Goal: Task Accomplishment & Management: Manage account settings

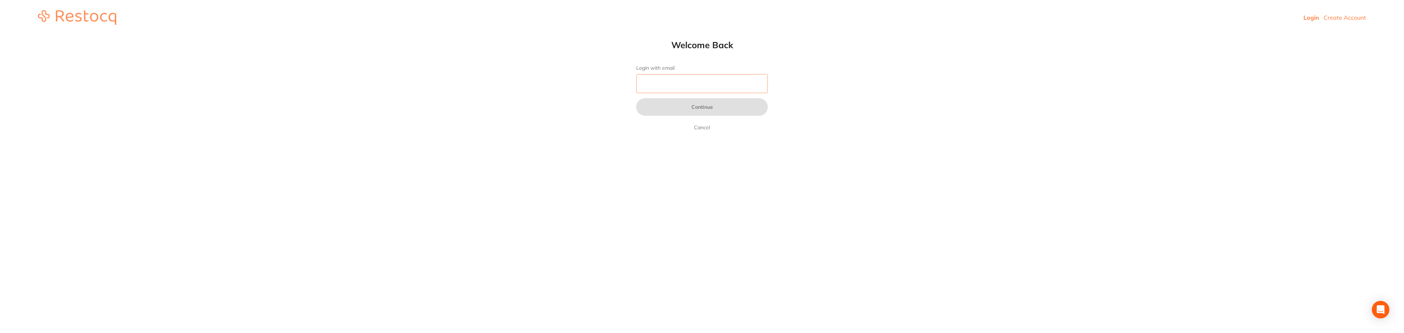
click at [655, 86] on input "Login with email" at bounding box center [702, 83] width 132 height 19
type input "[EMAIL_ADDRESS][DOMAIN_NAME]"
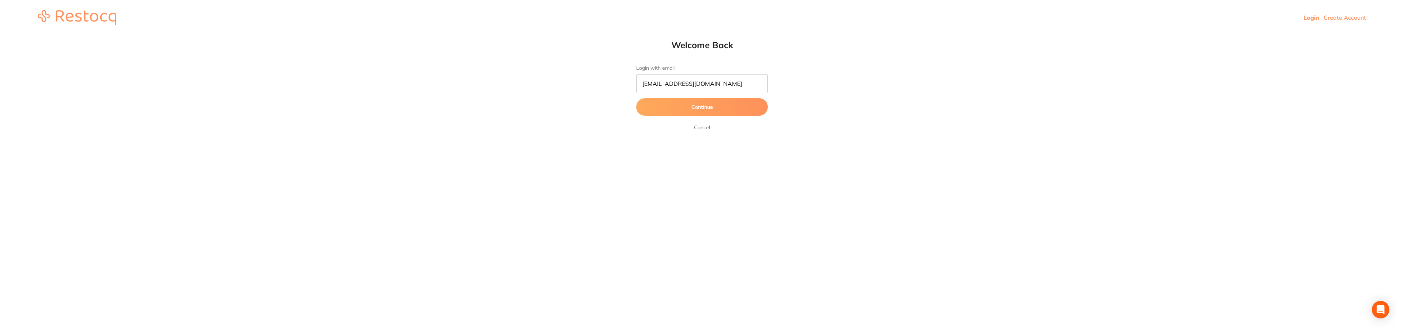
click at [707, 105] on button "Continue" at bounding box center [702, 107] width 132 height 18
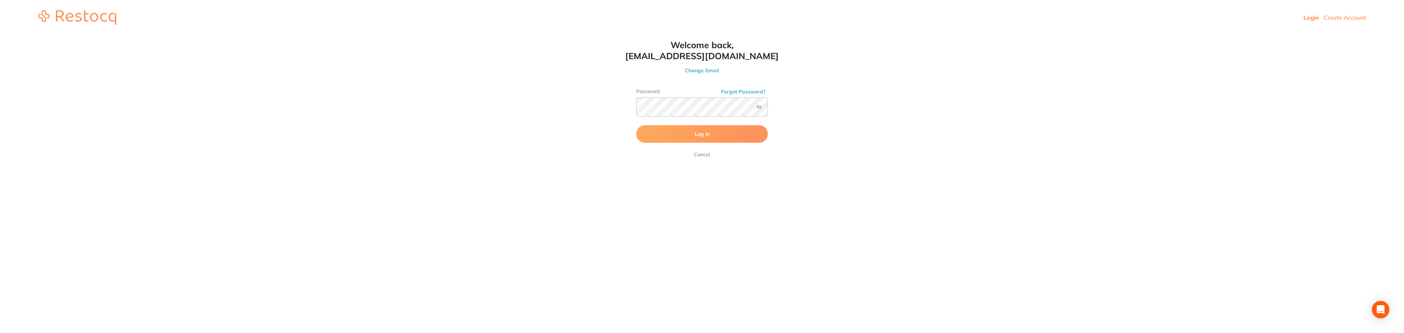
click at [700, 135] on span "Log In" at bounding box center [702, 134] width 15 height 7
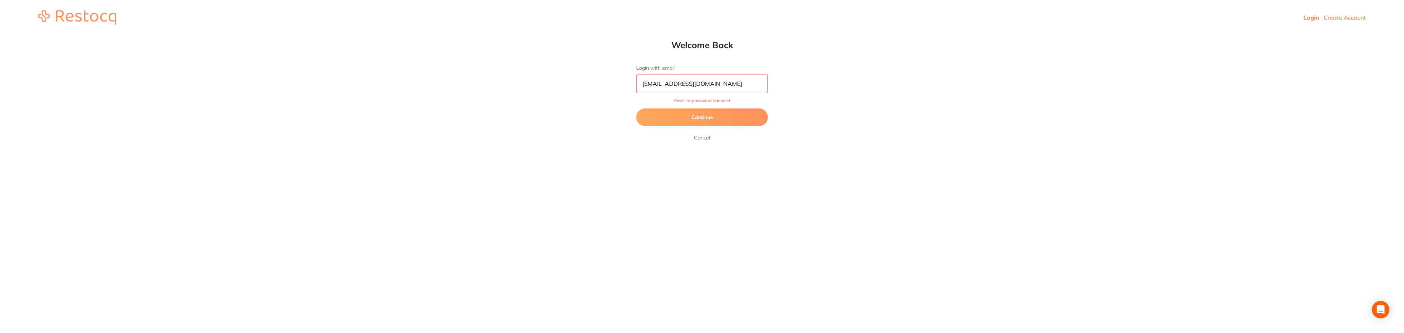
click at [685, 118] on button "Continue" at bounding box center [702, 118] width 132 height 18
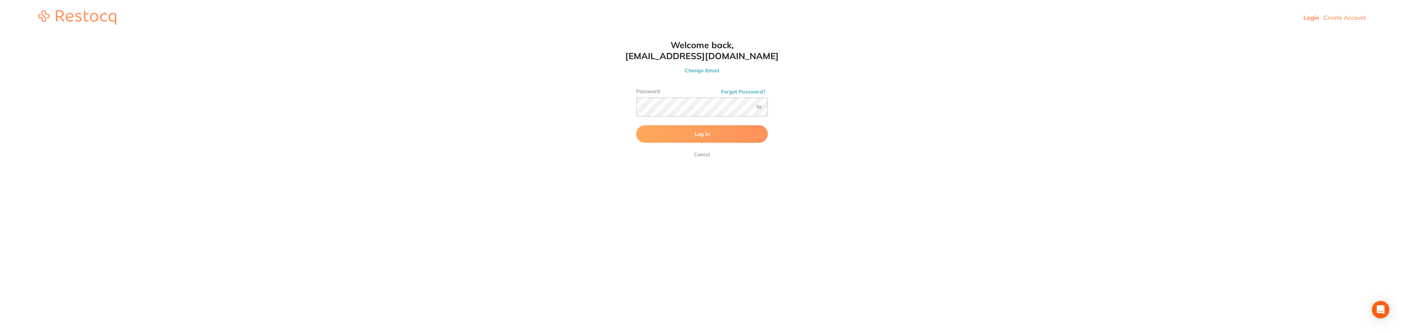
click at [698, 153] on link "Cancel" at bounding box center [701, 154] width 19 height 9
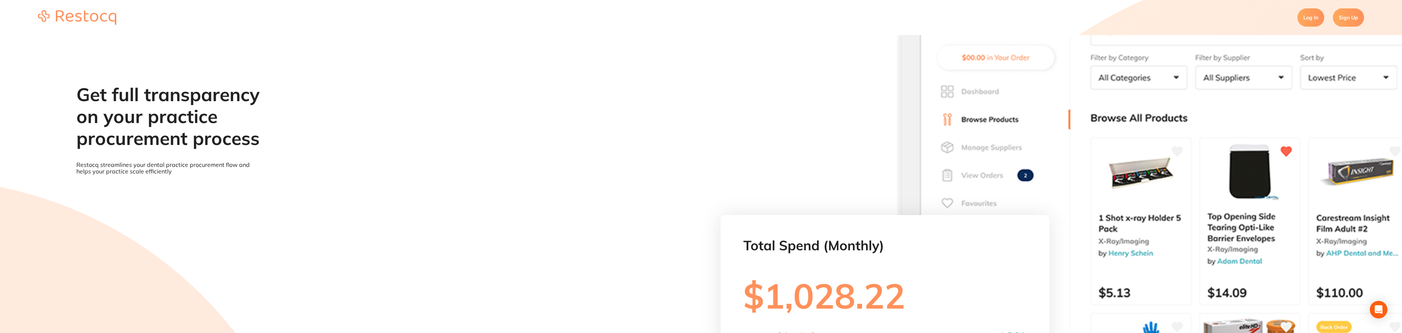
click at [1312, 19] on link "Log In" at bounding box center [1310, 17] width 27 height 18
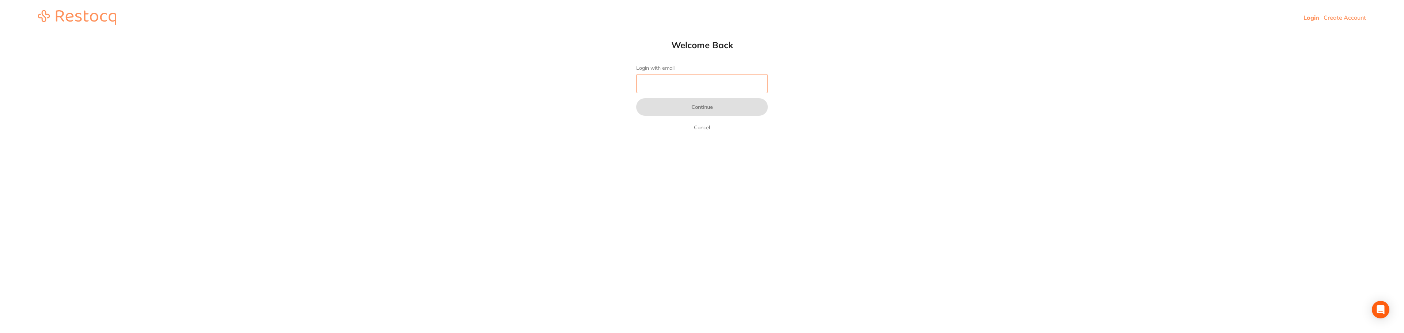
click at [652, 83] on input "Login with email" at bounding box center [702, 83] width 132 height 19
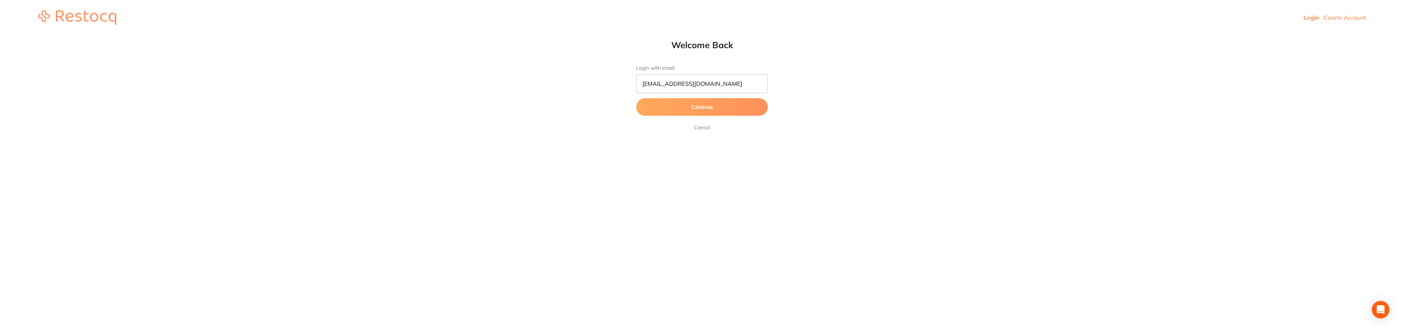
click at [692, 107] on button "Continue" at bounding box center [702, 107] width 132 height 18
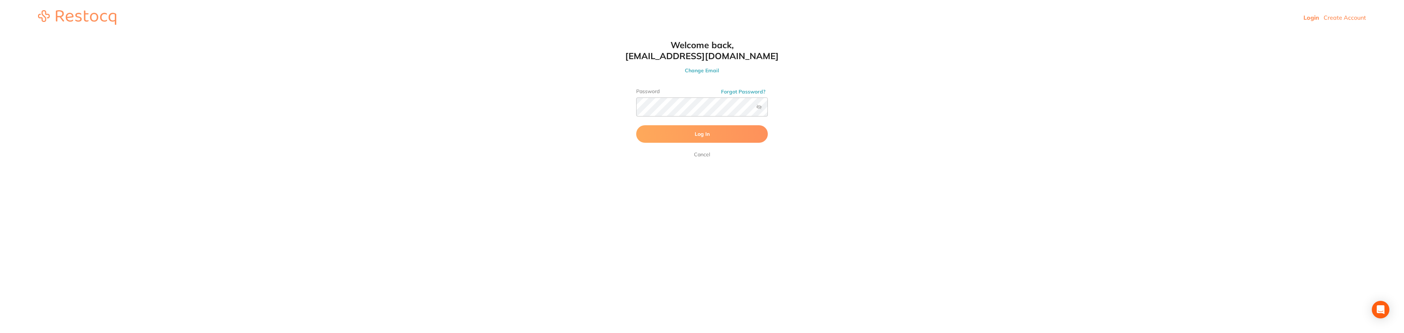
click at [702, 133] on span "Log In" at bounding box center [702, 134] width 15 height 7
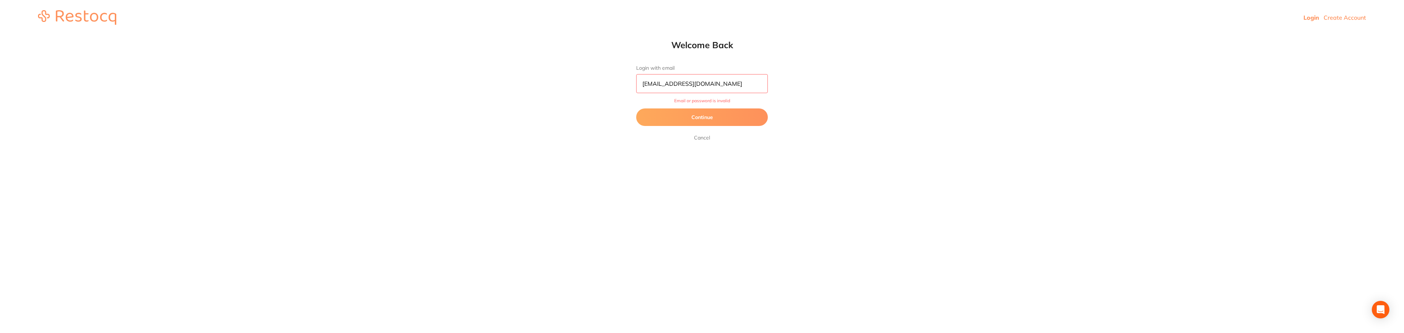
drag, startPoint x: 737, startPoint y: 82, endPoint x: 711, endPoint y: 83, distance: 26.3
click at [711, 83] on input "[EMAIL_ADDRESS][DOMAIN_NAME]" at bounding box center [702, 83] width 132 height 19
type input "[EMAIL_ADDRESS][DOMAIN_NAME]"
click at [696, 117] on button "Continue" at bounding box center [702, 118] width 132 height 18
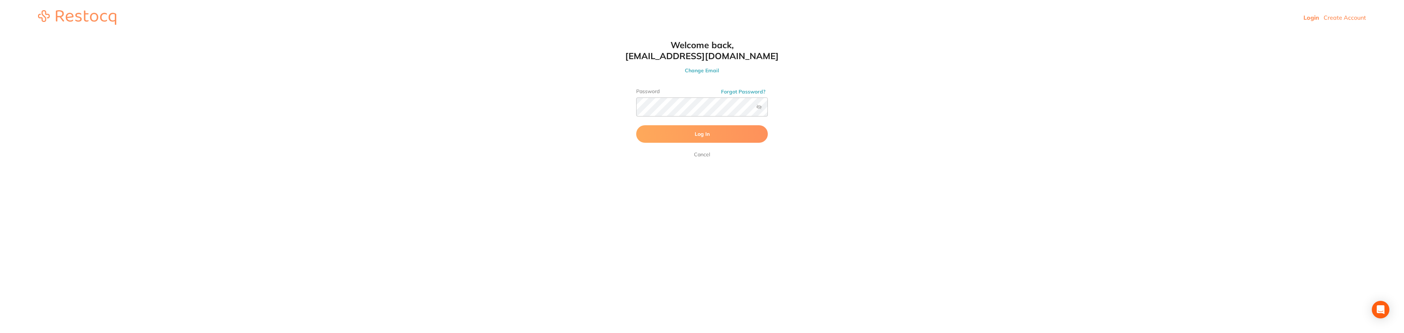
click at [697, 135] on span "Log In" at bounding box center [702, 134] width 15 height 7
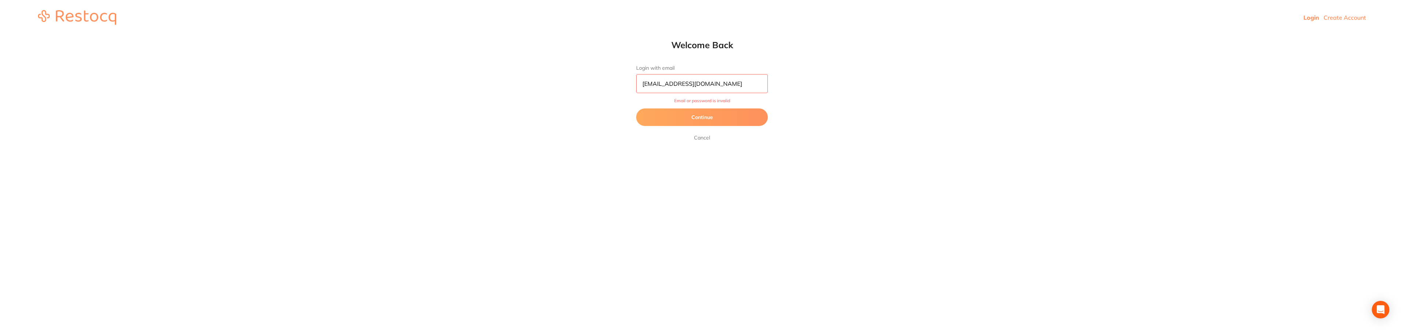
click at [684, 117] on button "Continue" at bounding box center [702, 118] width 132 height 18
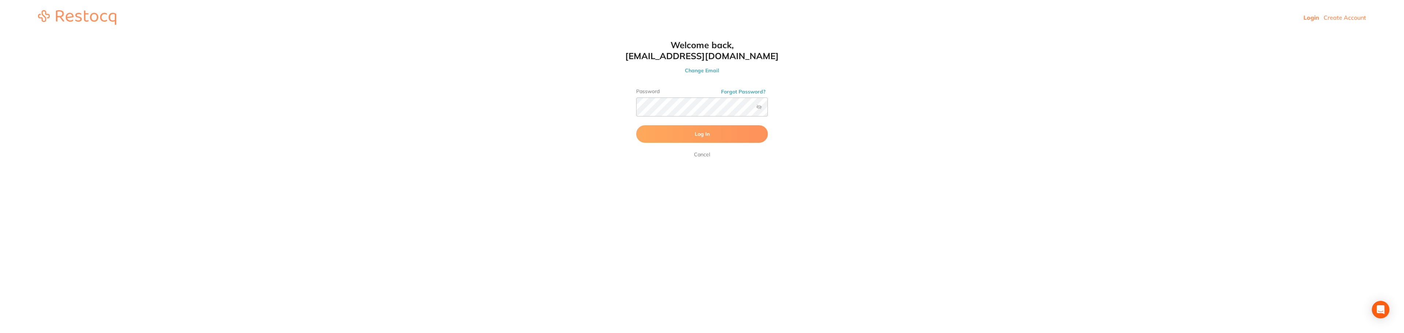
click at [706, 134] on span "Log In" at bounding box center [702, 134] width 15 height 7
